Goal: Navigation & Orientation: Find specific page/section

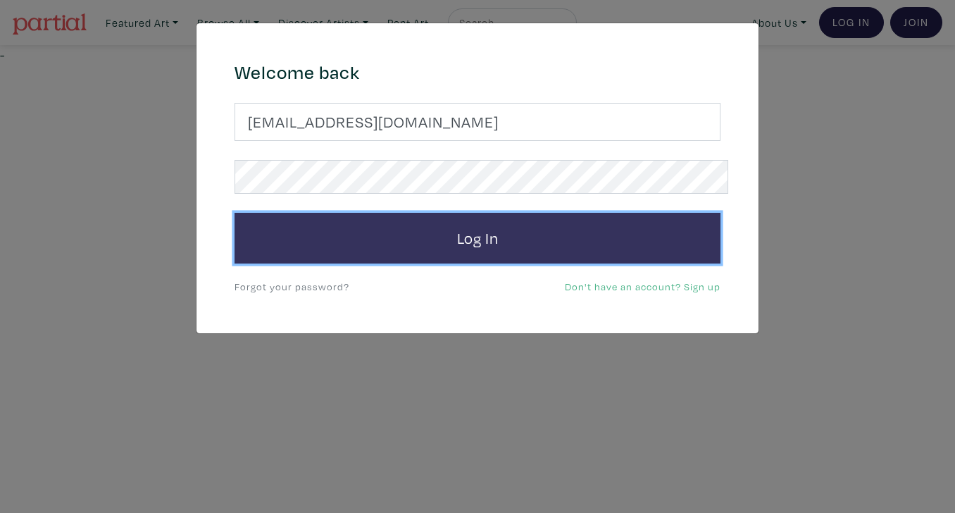
click at [553, 213] on button "Log In" at bounding box center [477, 238] width 486 height 51
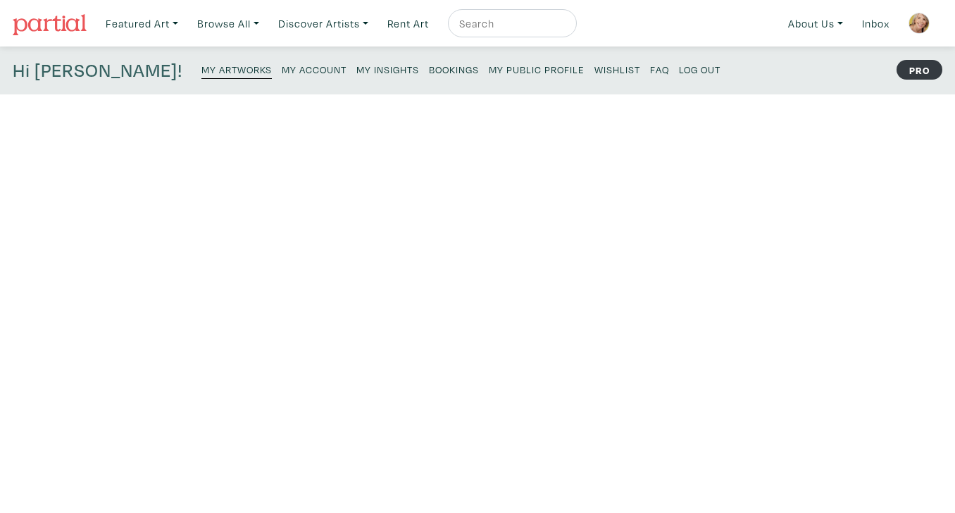
click at [489, 63] on small "My Public Profile" at bounding box center [537, 69] width 96 height 13
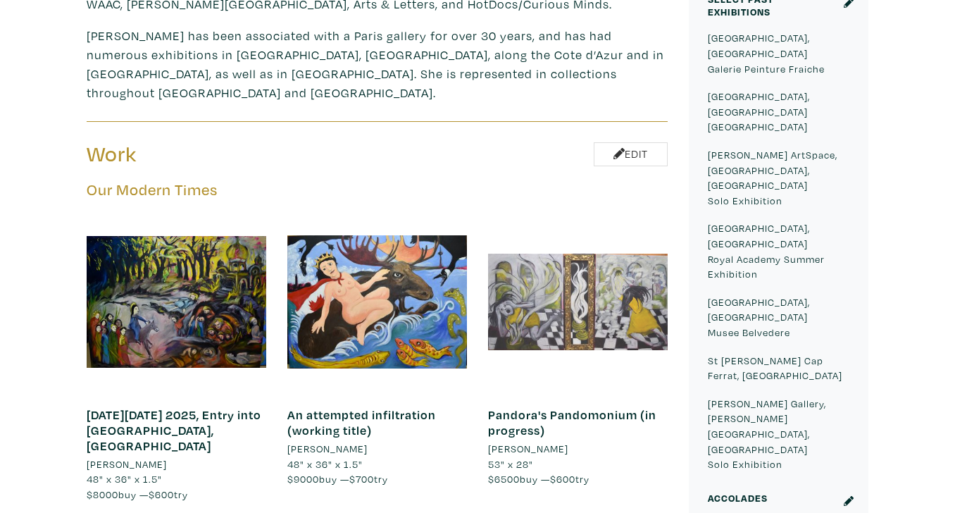
scroll to position [693, 0]
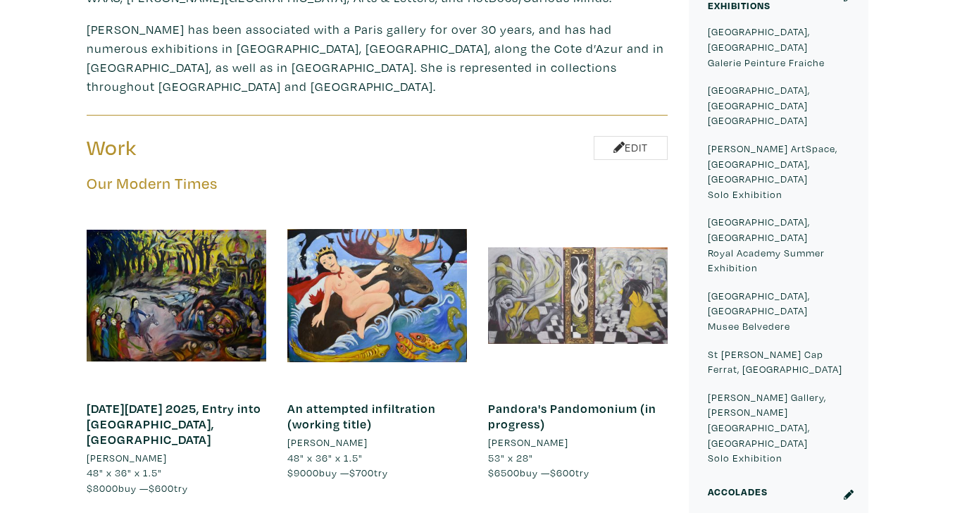
click at [622, 206] on div at bounding box center [578, 296] width 180 height 180
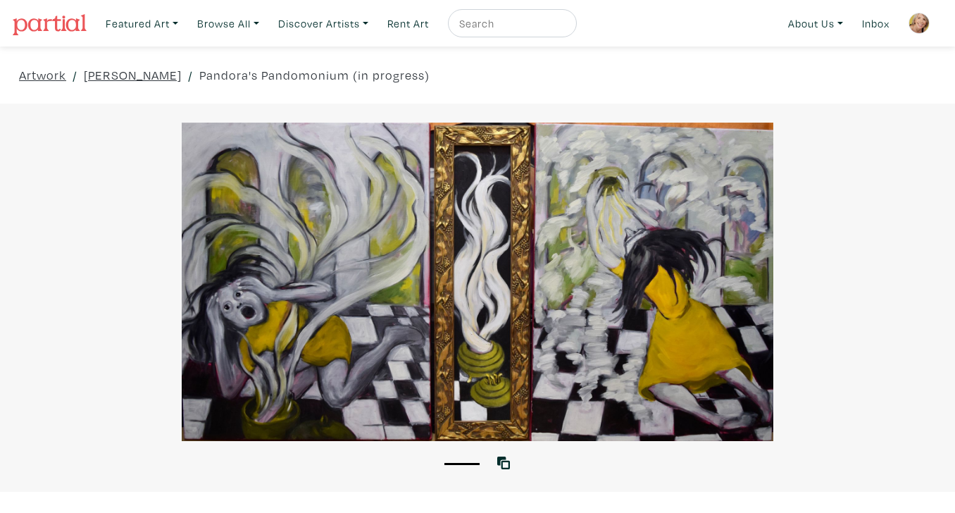
click at [703, 213] on div at bounding box center [477, 282] width 955 height 318
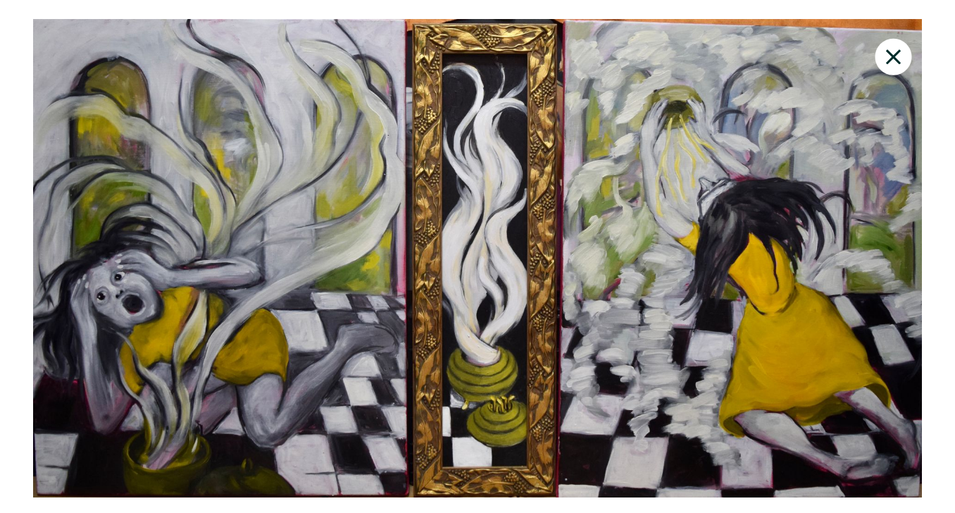
scroll to position [25, 0]
